Goal: Find specific page/section: Find specific page/section

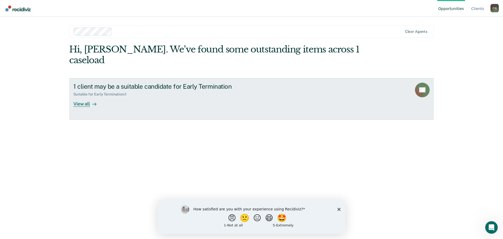
click at [91, 101] on div at bounding box center [93, 104] width 6 height 6
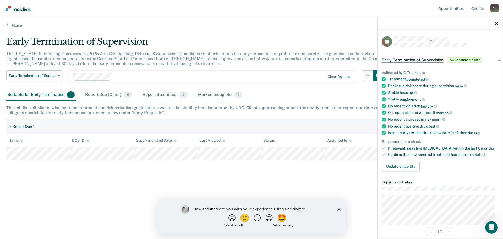
click at [501, 21] on div at bounding box center [440, 23] width 125 height 13
click at [498, 22] on icon "button" at bounding box center [497, 23] width 4 height 4
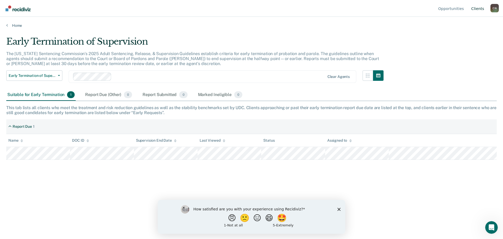
click at [477, 7] on link "Client s" at bounding box center [478, 8] width 15 height 17
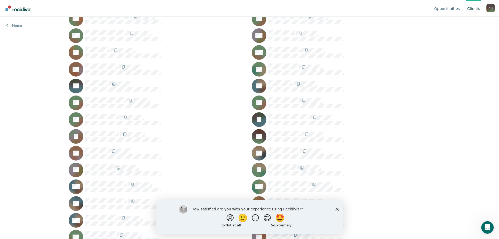
scroll to position [100, 0]
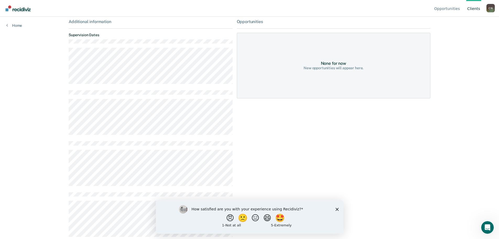
scroll to position [79, 0]
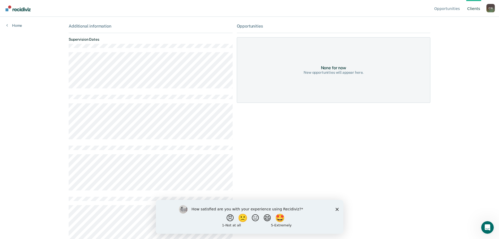
click at [337, 208] on polygon "Close survey" at bounding box center [337, 208] width 3 height 3
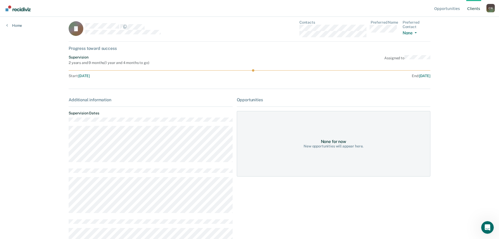
scroll to position [0, 0]
